Goal: Information Seeking & Learning: Learn about a topic

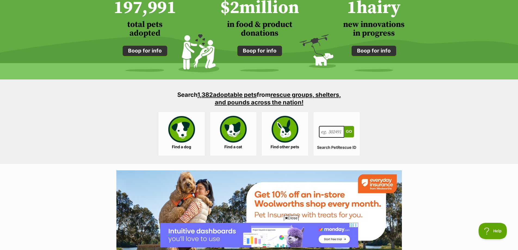
scroll to position [544, 0]
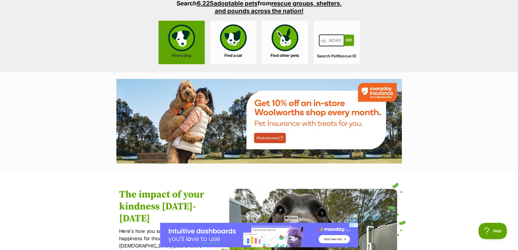
click at [183, 48] on link "Find a dog" at bounding box center [182, 43] width 46 height 44
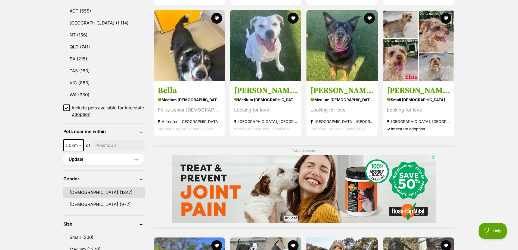
click at [78, 190] on link "Male (1347)" at bounding box center [104, 192] width 82 height 11
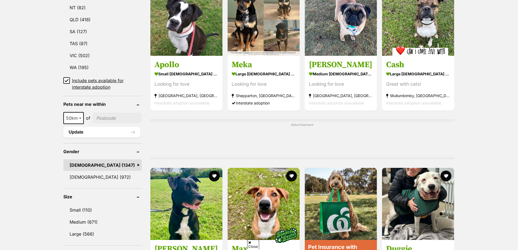
scroll to position [326, 0]
click at [99, 116] on input"] "postcode" at bounding box center [117, 118] width 50 height 10
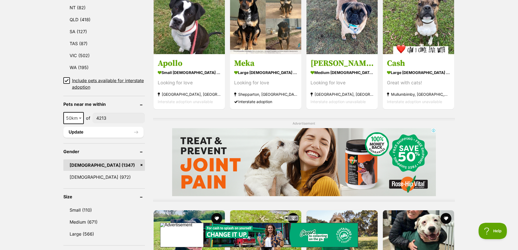
scroll to position [299, 0]
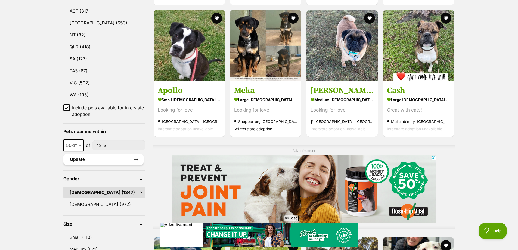
type input"] "4213"
click at [95, 158] on button "Update" at bounding box center [103, 159] width 80 height 11
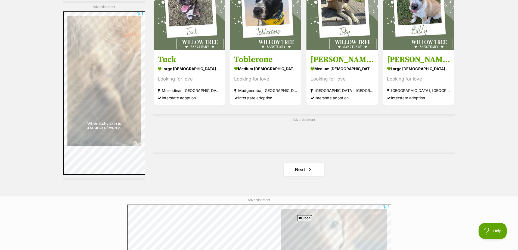
scroll to position [898, 0]
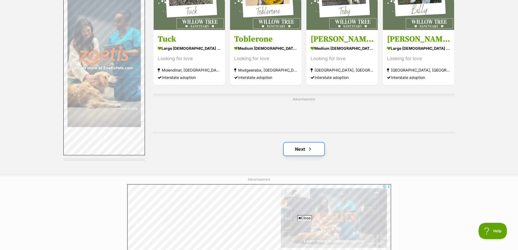
click at [292, 149] on link "Next" at bounding box center [304, 149] width 41 height 13
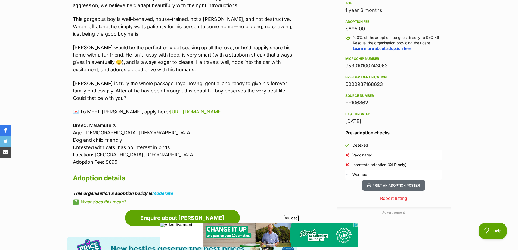
scroll to position [381, 0]
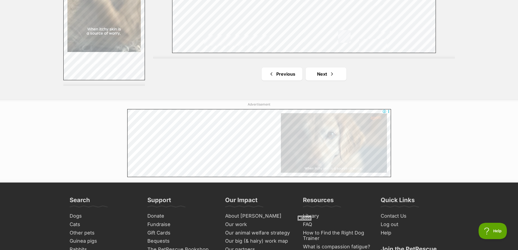
scroll to position [1006, 0]
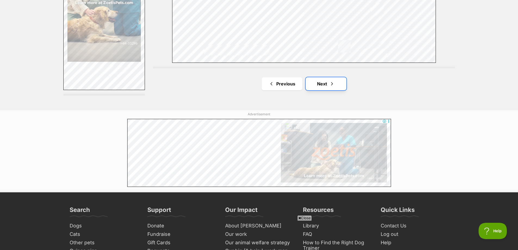
click at [318, 84] on link "Next" at bounding box center [326, 83] width 41 height 13
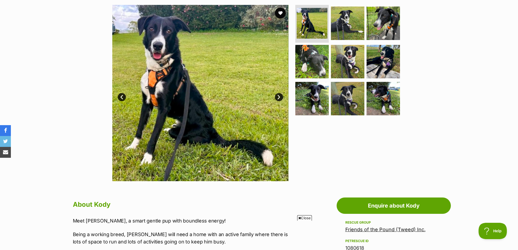
scroll to position [82, 0]
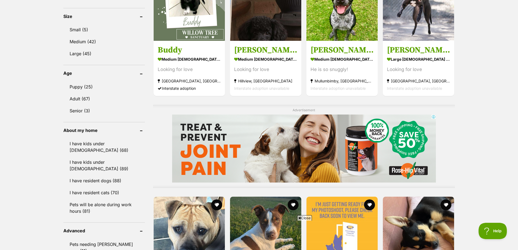
scroll to position [272, 0]
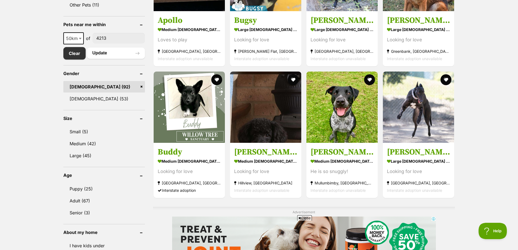
click at [73, 40] on span "50km" at bounding box center [73, 39] width 19 height 8
select select "100"
click at [99, 49] on button "Update" at bounding box center [116, 53] width 58 height 11
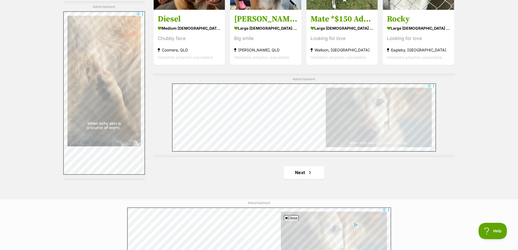
scroll to position [952, 0]
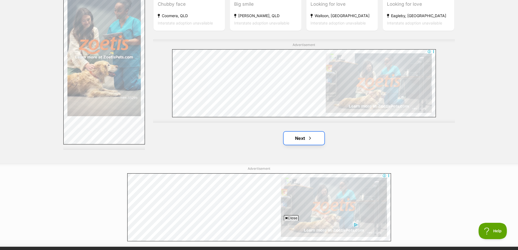
click at [313, 135] on link "Next" at bounding box center [304, 138] width 41 height 13
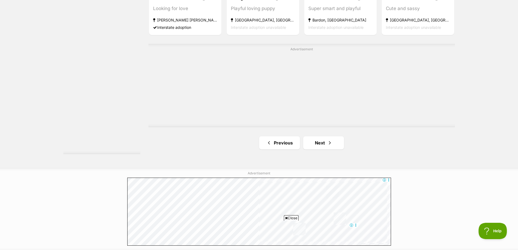
scroll to position [979, 0]
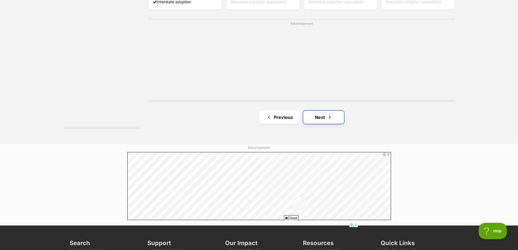
click at [308, 116] on link "Next" at bounding box center [323, 117] width 41 height 13
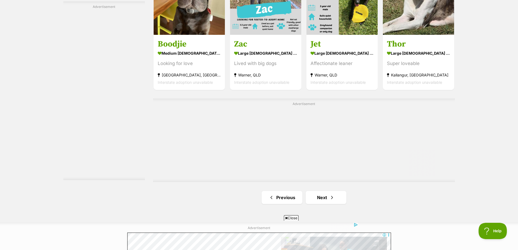
scroll to position [1006, 0]
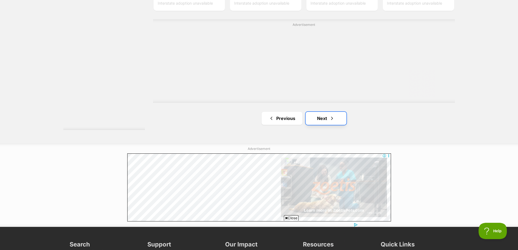
click at [331, 117] on span "Next page" at bounding box center [331, 118] width 5 height 7
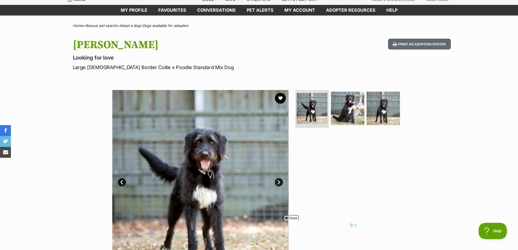
scroll to position [82, 0]
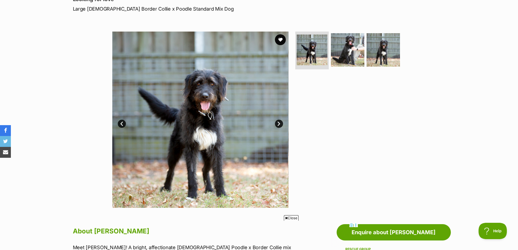
click at [277, 120] on div "Available 1 of 3 images 1 of 3 images 1 of 3 images Next Prev 1 2 3" at bounding box center [200, 120] width 176 height 176
click at [277, 124] on link "Next" at bounding box center [279, 124] width 8 height 8
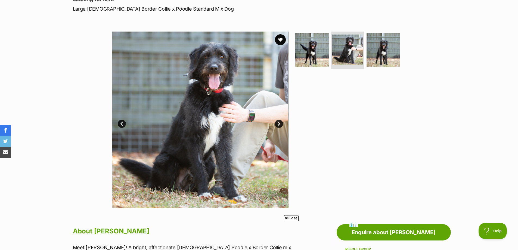
click at [277, 124] on link "Next" at bounding box center [279, 124] width 8 height 8
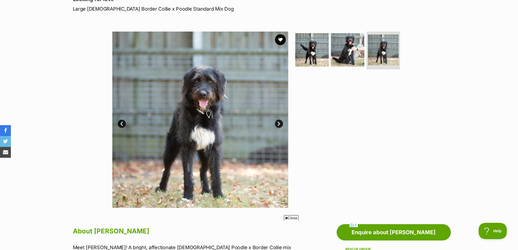
click at [277, 125] on link "Next" at bounding box center [279, 124] width 8 height 8
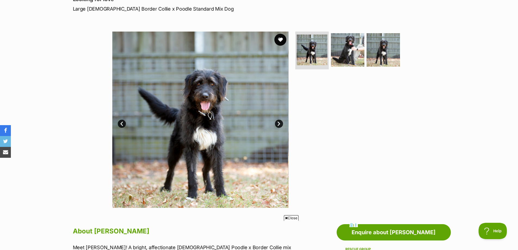
click at [277, 39] on button "favourite" at bounding box center [280, 40] width 12 height 12
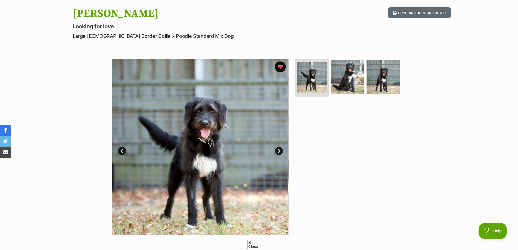
scroll to position [0, 0]
click at [351, 74] on img at bounding box center [347, 76] width 35 height 35
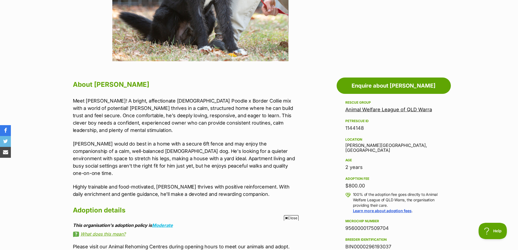
scroll to position [218, 0]
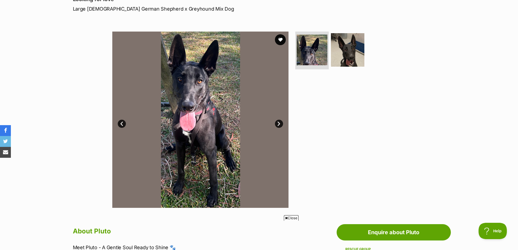
click at [280, 123] on link "Next" at bounding box center [279, 124] width 8 height 8
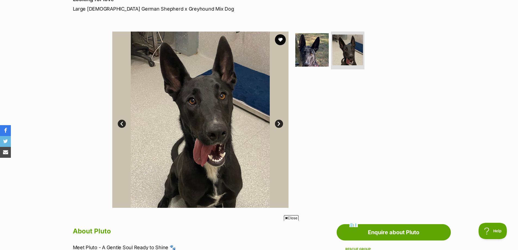
click at [280, 123] on link "Next" at bounding box center [279, 124] width 8 height 8
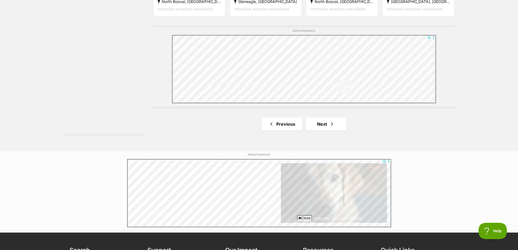
scroll to position [979, 0]
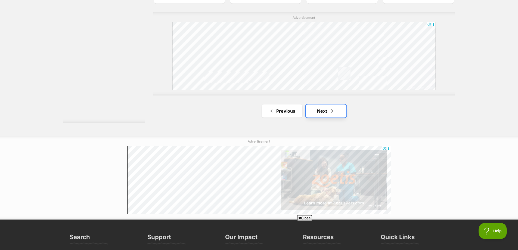
click at [333, 108] on span "Next page" at bounding box center [331, 111] width 5 height 7
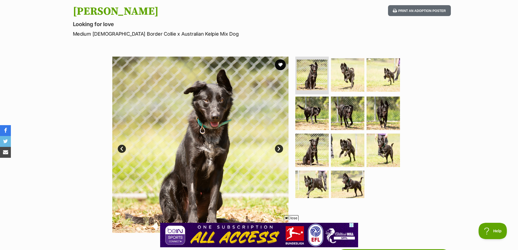
scroll to position [54, 0]
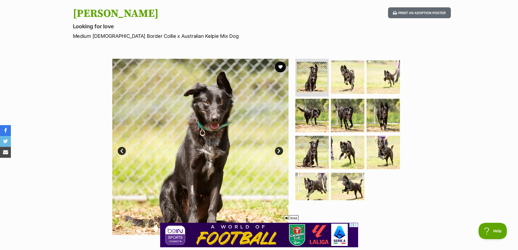
click at [279, 148] on link "Next" at bounding box center [279, 151] width 8 height 8
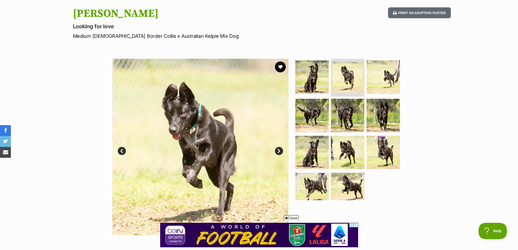
click at [279, 148] on link "Next" at bounding box center [279, 151] width 8 height 8
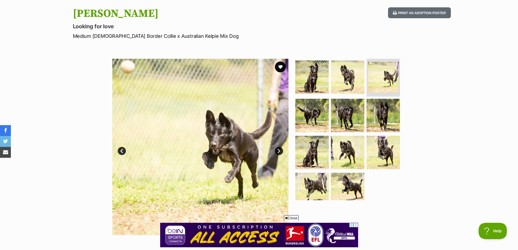
click at [279, 148] on link "Next" at bounding box center [279, 151] width 8 height 8
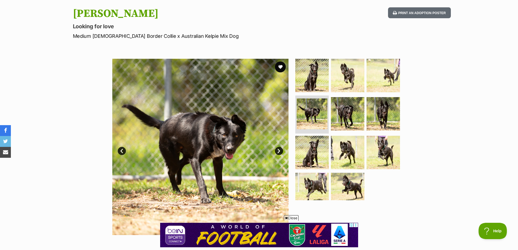
click at [279, 148] on link "Next" at bounding box center [279, 151] width 8 height 8
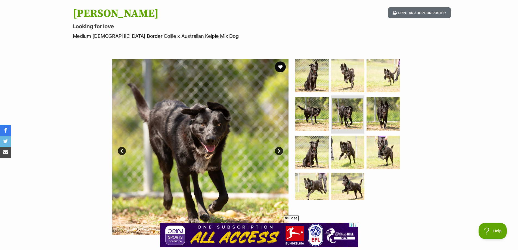
click at [279, 147] on link "Next" at bounding box center [279, 151] width 8 height 8
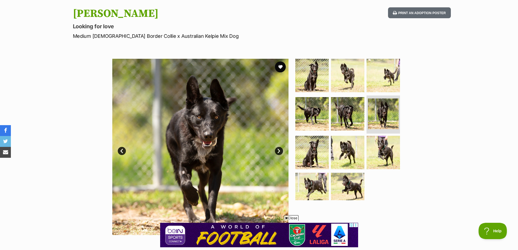
click at [279, 147] on link "Next" at bounding box center [279, 151] width 8 height 8
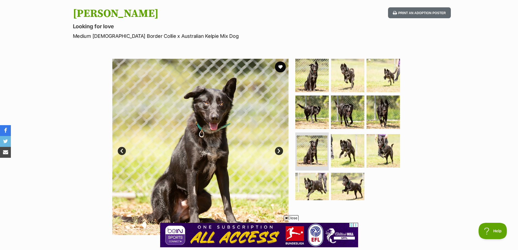
click at [279, 147] on link "Next" at bounding box center [279, 151] width 8 height 8
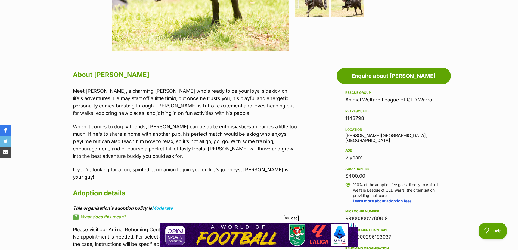
scroll to position [245, 0]
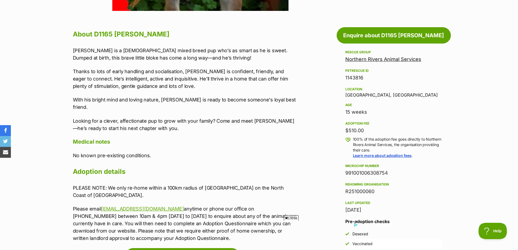
scroll to position [272, 0]
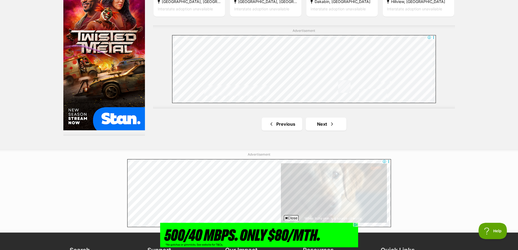
scroll to position [979, 0]
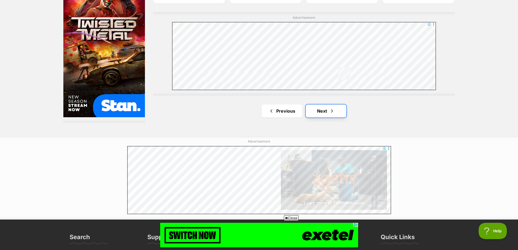
click at [318, 106] on link "Next" at bounding box center [326, 110] width 41 height 13
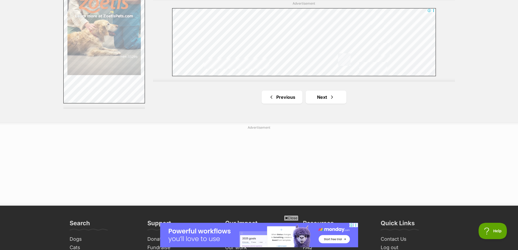
scroll to position [1034, 0]
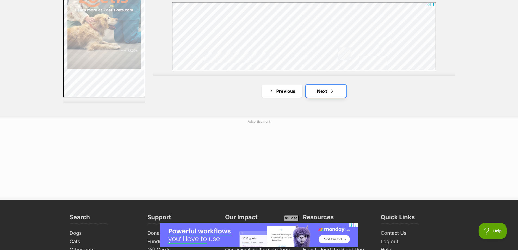
click at [330, 88] on span "Next page" at bounding box center [331, 91] width 5 height 7
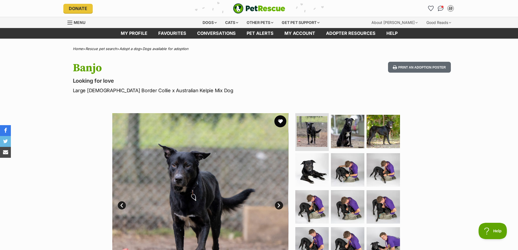
click at [283, 121] on button "favourite" at bounding box center [280, 121] width 12 height 12
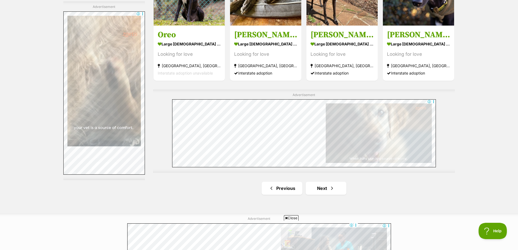
scroll to position [979, 0]
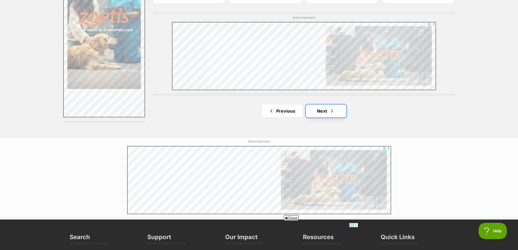
click at [325, 104] on link "Next" at bounding box center [326, 110] width 41 height 13
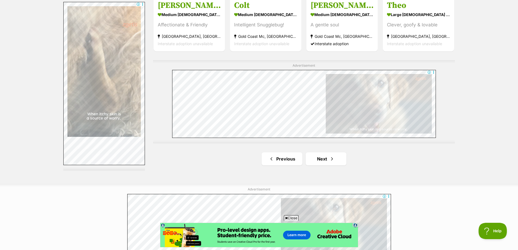
scroll to position [952, 0]
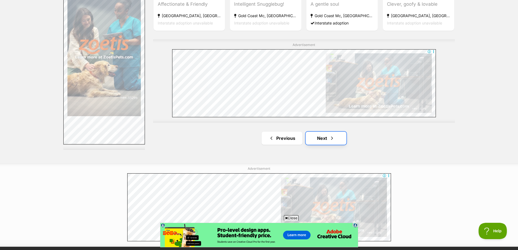
click at [331, 138] on span "Next page" at bounding box center [331, 138] width 5 height 7
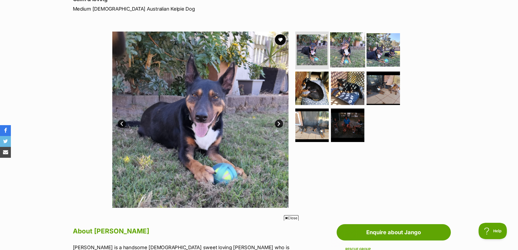
click at [340, 50] on img at bounding box center [347, 49] width 35 height 35
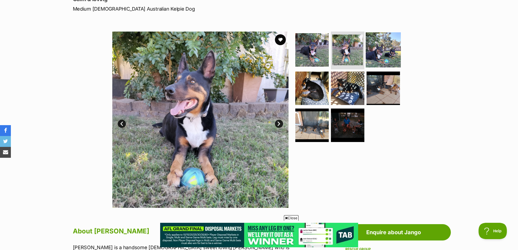
click at [373, 53] on img at bounding box center [383, 49] width 35 height 35
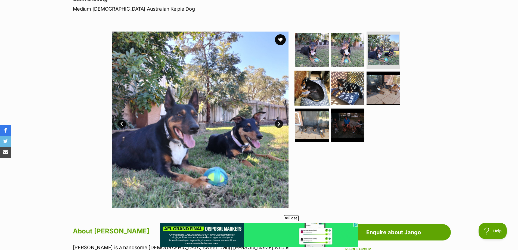
click at [315, 87] on img at bounding box center [312, 88] width 35 height 35
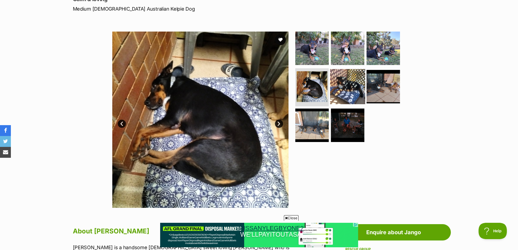
click at [345, 98] on img at bounding box center [347, 86] width 35 height 35
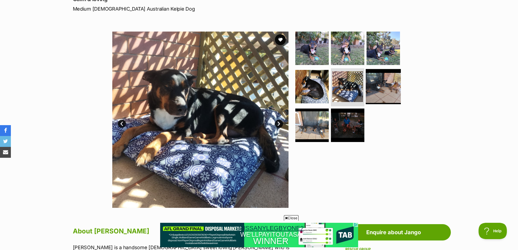
click at [379, 95] on img at bounding box center [383, 86] width 35 height 35
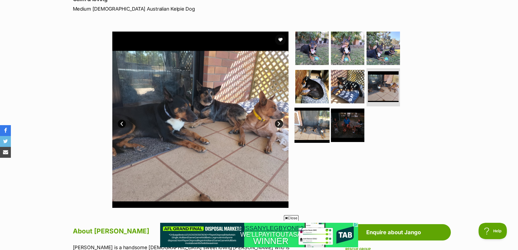
click at [320, 119] on img at bounding box center [312, 125] width 35 height 35
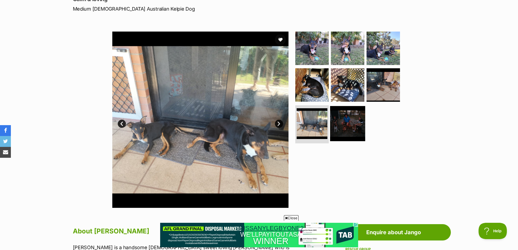
click at [343, 127] on img at bounding box center [347, 123] width 35 height 35
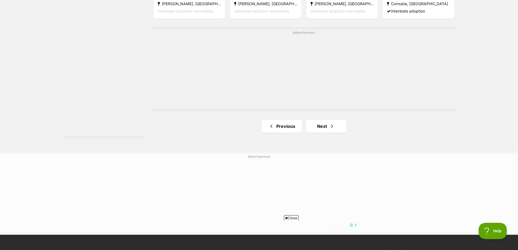
scroll to position [1006, 0]
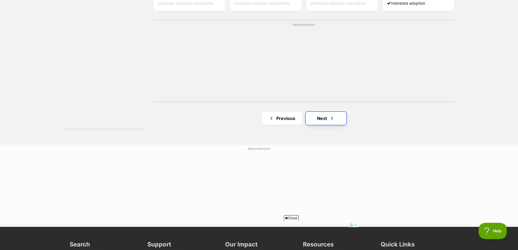
click at [332, 112] on link "Next" at bounding box center [326, 118] width 41 height 13
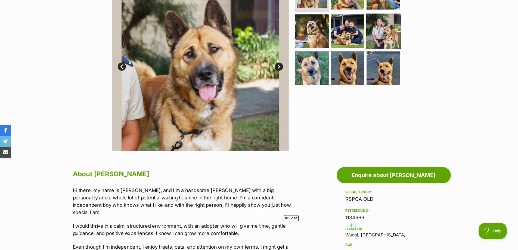
scroll to position [109, 0]
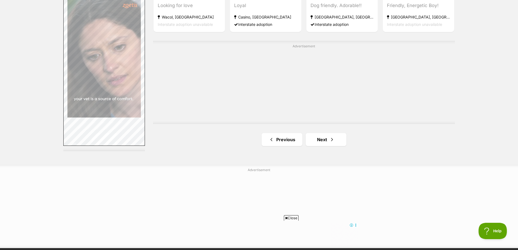
scroll to position [952, 0]
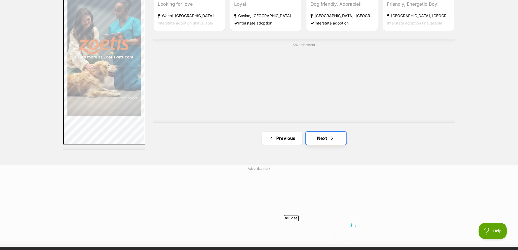
click at [335, 133] on link "Next" at bounding box center [326, 138] width 41 height 13
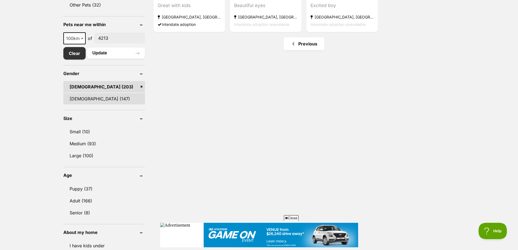
click at [73, 99] on link "[DEMOGRAPHIC_DATA] (147)" at bounding box center [104, 98] width 82 height 11
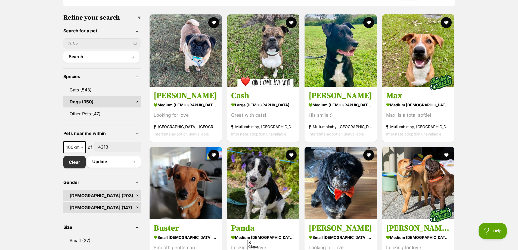
click at [80, 147] on span at bounding box center [82, 147] width 5 height 12
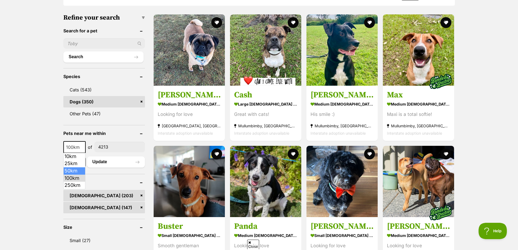
select select "50"
click at [95, 163] on button "Update" at bounding box center [116, 161] width 58 height 11
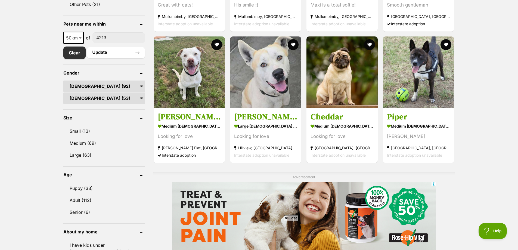
scroll to position [272, 0]
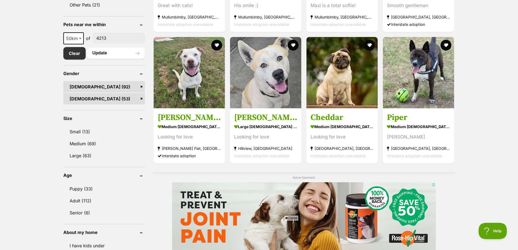
click at [89, 97] on link "Female (53)" at bounding box center [104, 98] width 82 height 11
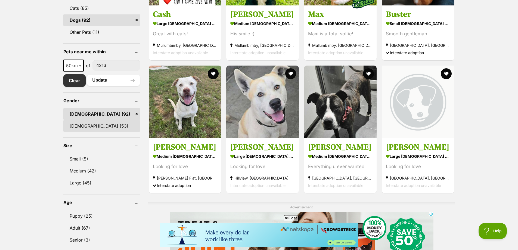
click at [81, 125] on link "[DEMOGRAPHIC_DATA] (53)" at bounding box center [101, 125] width 77 height 11
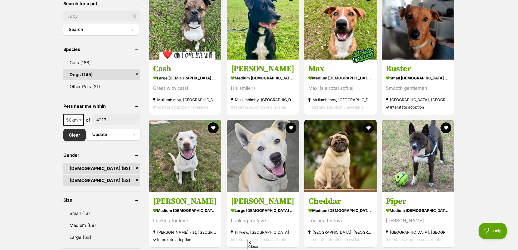
click at [137, 167] on link "[DEMOGRAPHIC_DATA] (92)" at bounding box center [101, 168] width 77 height 11
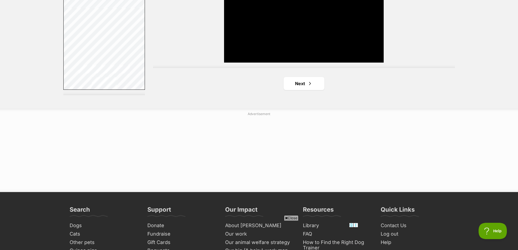
scroll to position [1034, 0]
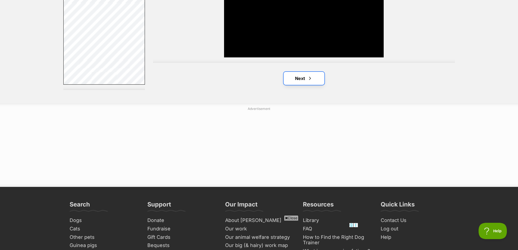
click at [291, 81] on link "Next" at bounding box center [304, 78] width 41 height 13
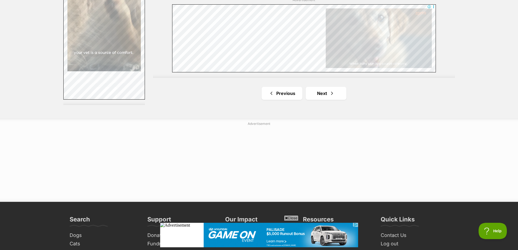
scroll to position [1006, 0]
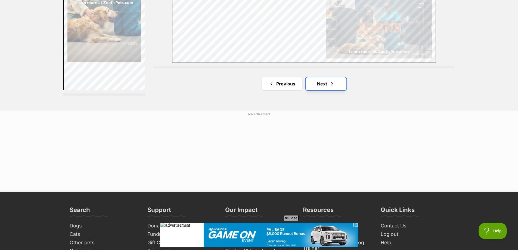
click at [312, 84] on link "Next" at bounding box center [326, 83] width 41 height 13
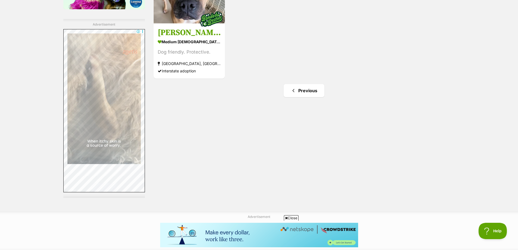
scroll to position [816, 0]
